Goal: Navigation & Orientation: Find specific page/section

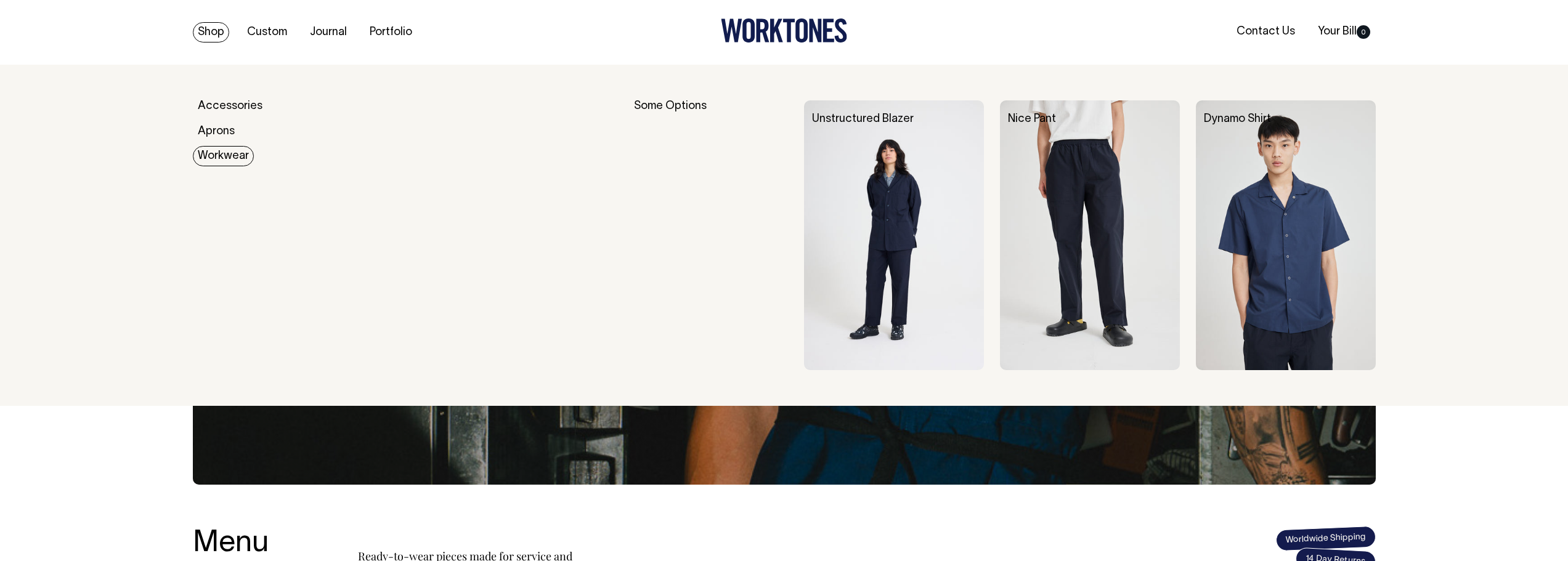
click at [216, 154] on link "Workwear" at bounding box center [223, 156] width 61 height 20
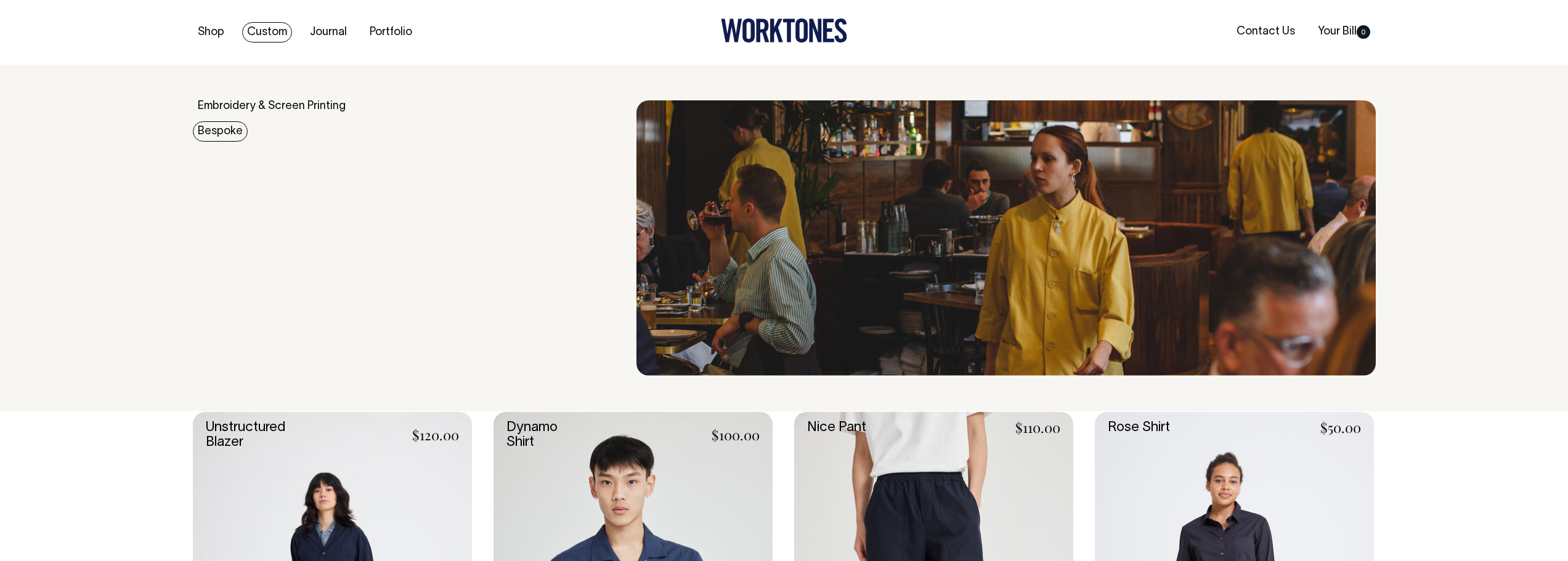
click at [229, 130] on link "Bespoke" at bounding box center [221, 131] width 55 height 20
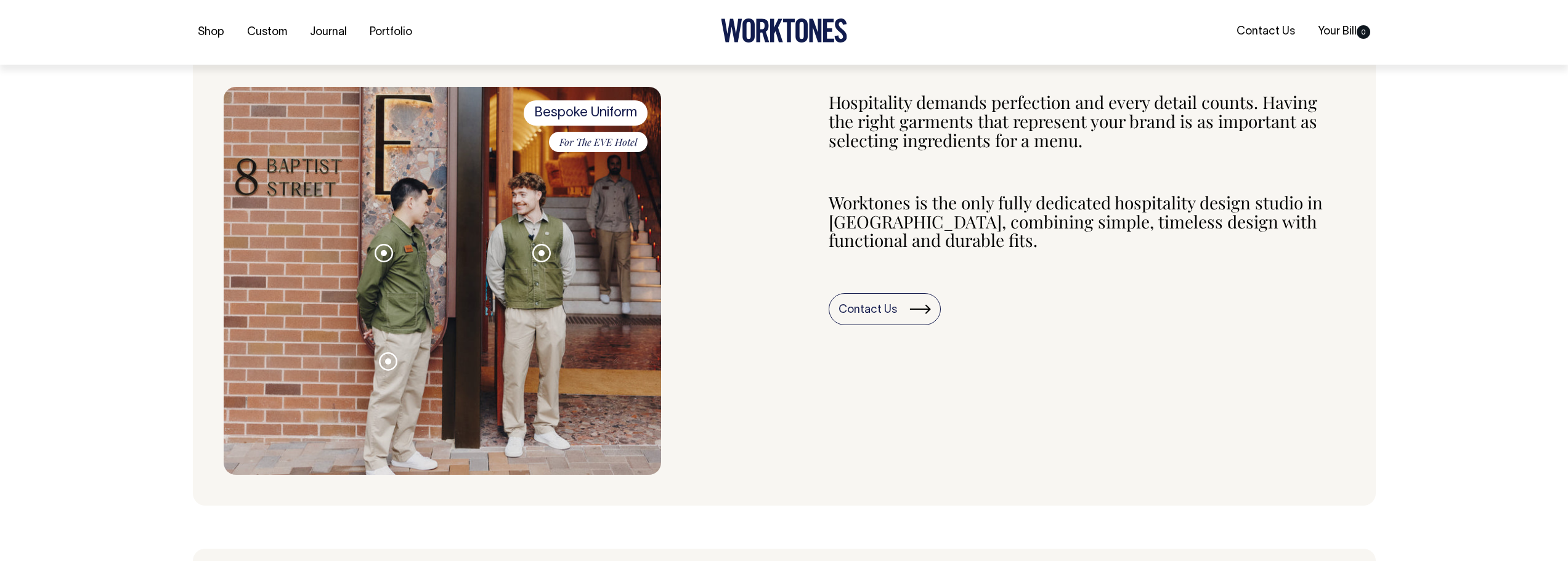
scroll to position [493, 0]
click at [381, 253] on span at bounding box center [384, 253] width 6 height 6
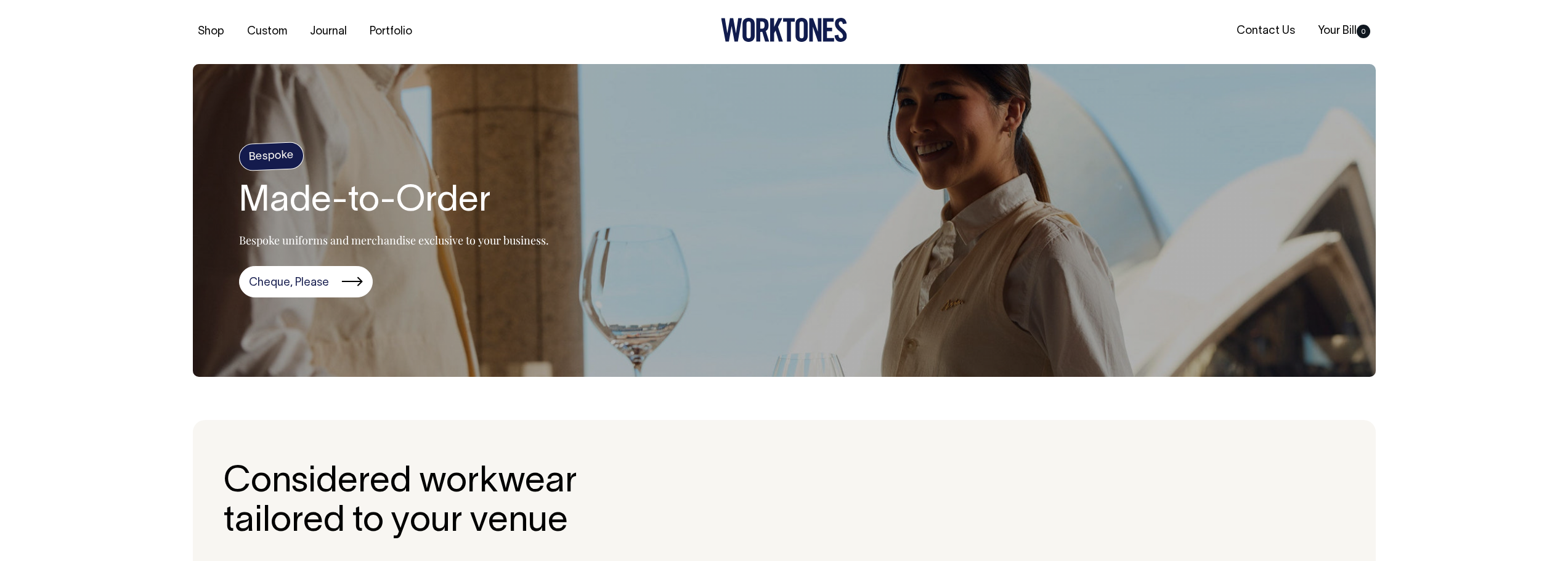
scroll to position [0, 0]
